Goal: Task Accomplishment & Management: Use online tool/utility

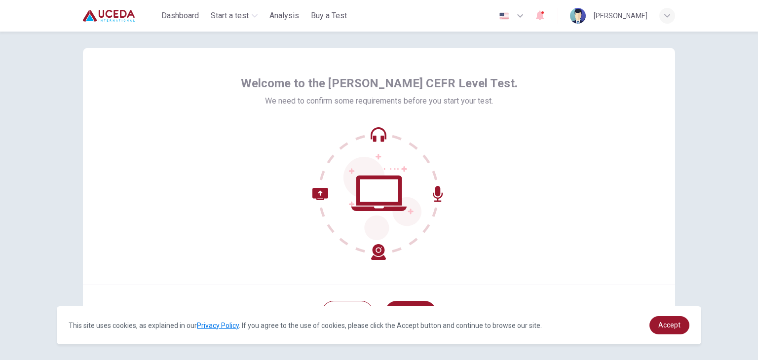
scroll to position [51, 0]
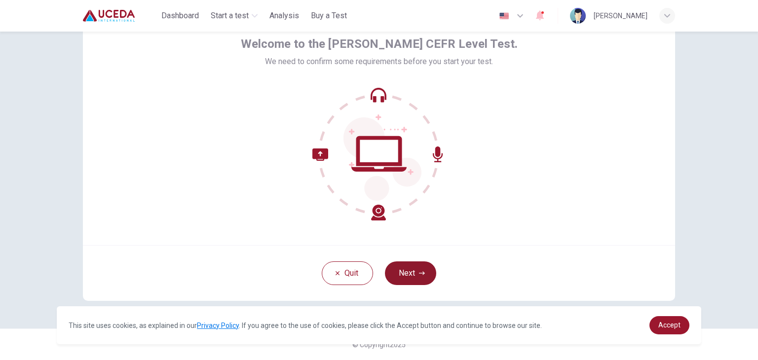
click at [399, 279] on button "Next" at bounding box center [410, 274] width 51 height 24
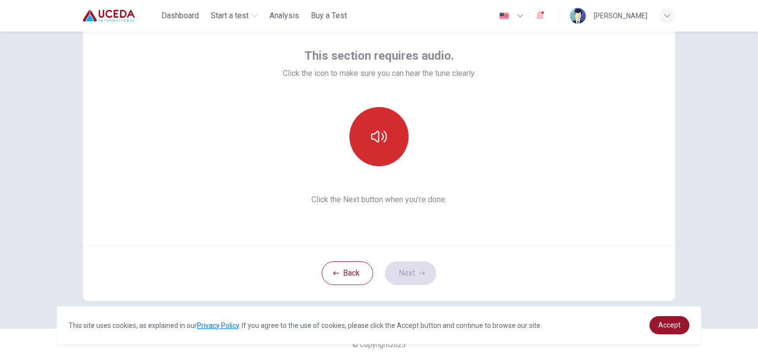
click at [379, 149] on button "button" at bounding box center [379, 136] width 59 height 59
click at [380, 143] on icon "button" at bounding box center [379, 137] width 16 height 16
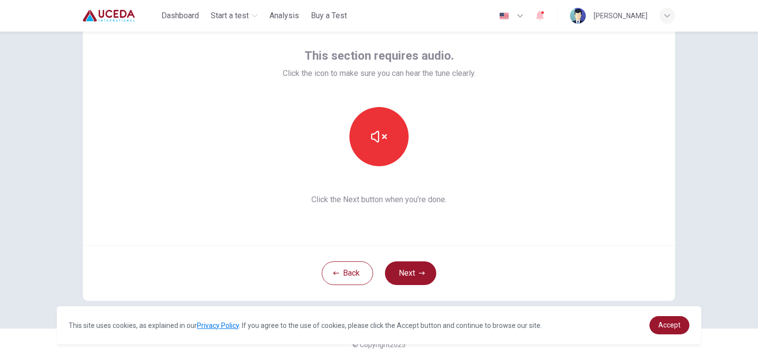
scroll to position [50, 0]
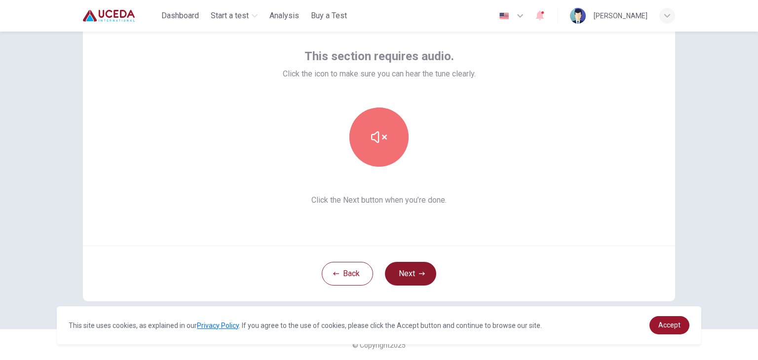
click at [412, 277] on button "Next" at bounding box center [410, 274] width 51 height 24
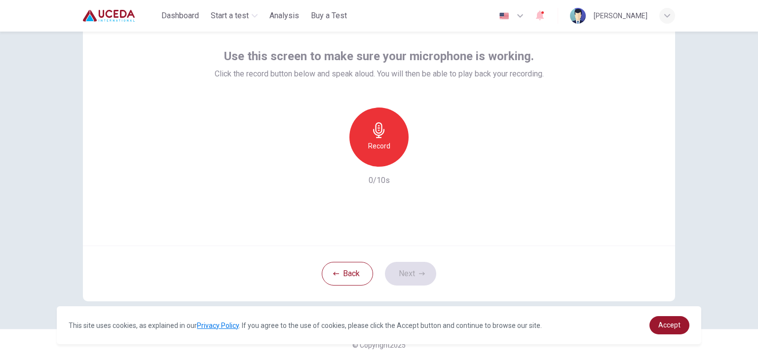
click at [381, 139] on div "Record" at bounding box center [379, 137] width 59 height 59
click at [423, 159] on icon "button" at bounding box center [425, 159] width 4 height 6
click at [387, 147] on div "Record" at bounding box center [379, 137] width 59 height 59
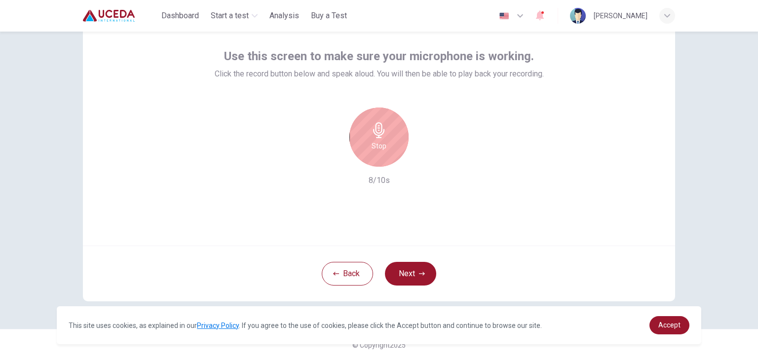
click at [388, 143] on div "Stop" at bounding box center [379, 137] width 59 height 59
click at [420, 156] on icon "button" at bounding box center [425, 159] width 10 height 10
click at [424, 159] on icon "button" at bounding box center [425, 159] width 10 height 10
